Goal: Information Seeking & Learning: Check status

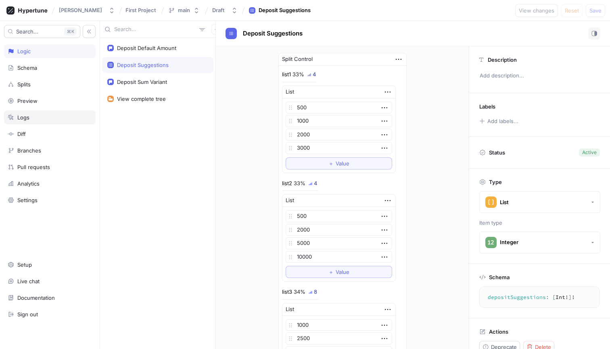
click at [40, 117] on div "Logs" at bounding box center [50, 117] width 84 height 6
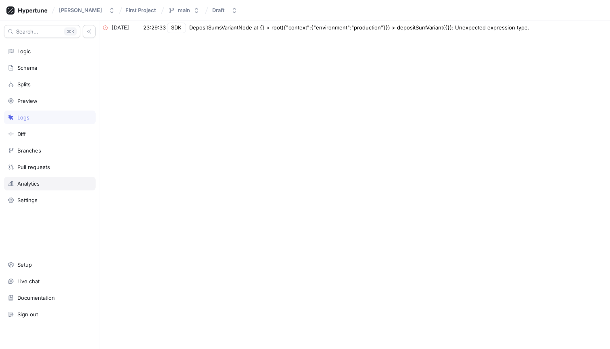
click at [34, 187] on div "Analytics" at bounding box center [50, 184] width 92 height 14
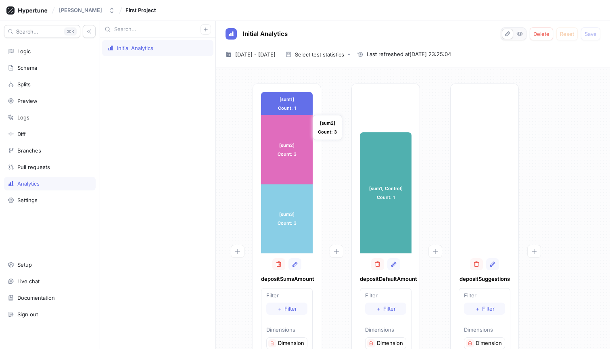
click at [310, 179] on div "[sum2] Count: 3" at bounding box center [287, 149] width 52 height 69
click at [293, 178] on div "[sum2] Count: 3" at bounding box center [287, 149] width 52 height 69
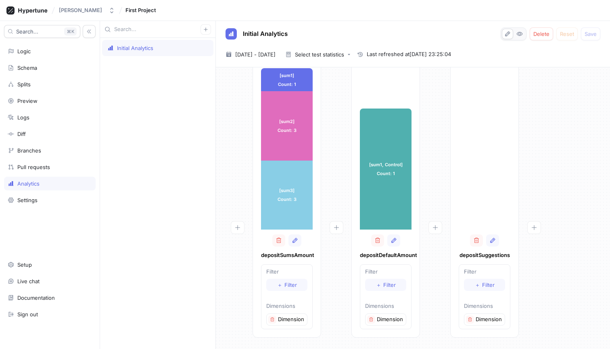
scroll to position [23, 0]
click at [153, 49] on div "Initial Analytics" at bounding box center [135, 48] width 36 height 6
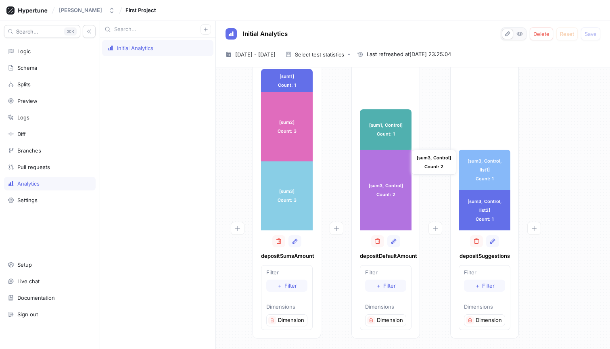
scroll to position [0, 0]
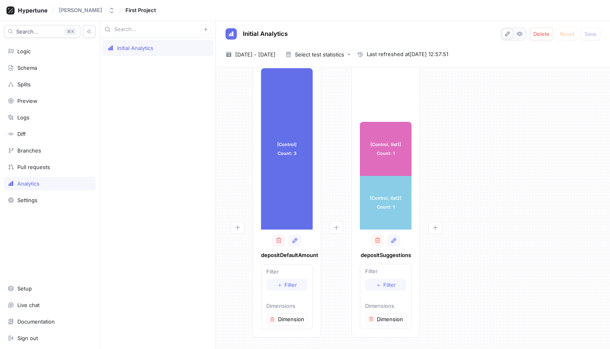
scroll to position [23, 0]
click at [293, 175] on div "[Control] Count: 3" at bounding box center [287, 149] width 52 height 161
click at [288, 182] on div "[Control] Count: 3" at bounding box center [287, 149] width 52 height 161
click at [441, 135] on div "[Control, list1] Count: 1" at bounding box center [432, 135] width 41 height 25
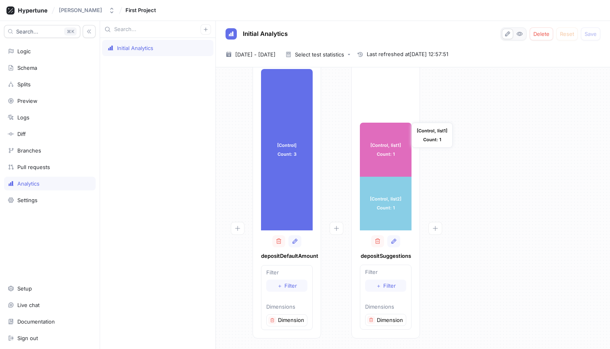
click at [391, 161] on div "[Control, list1] Count: 1" at bounding box center [386, 150] width 52 height 54
click at [387, 202] on div "[Control, list2] Count: 1" at bounding box center [386, 204] width 52 height 54
